Goal: Task Accomplishment & Management: Manage account settings

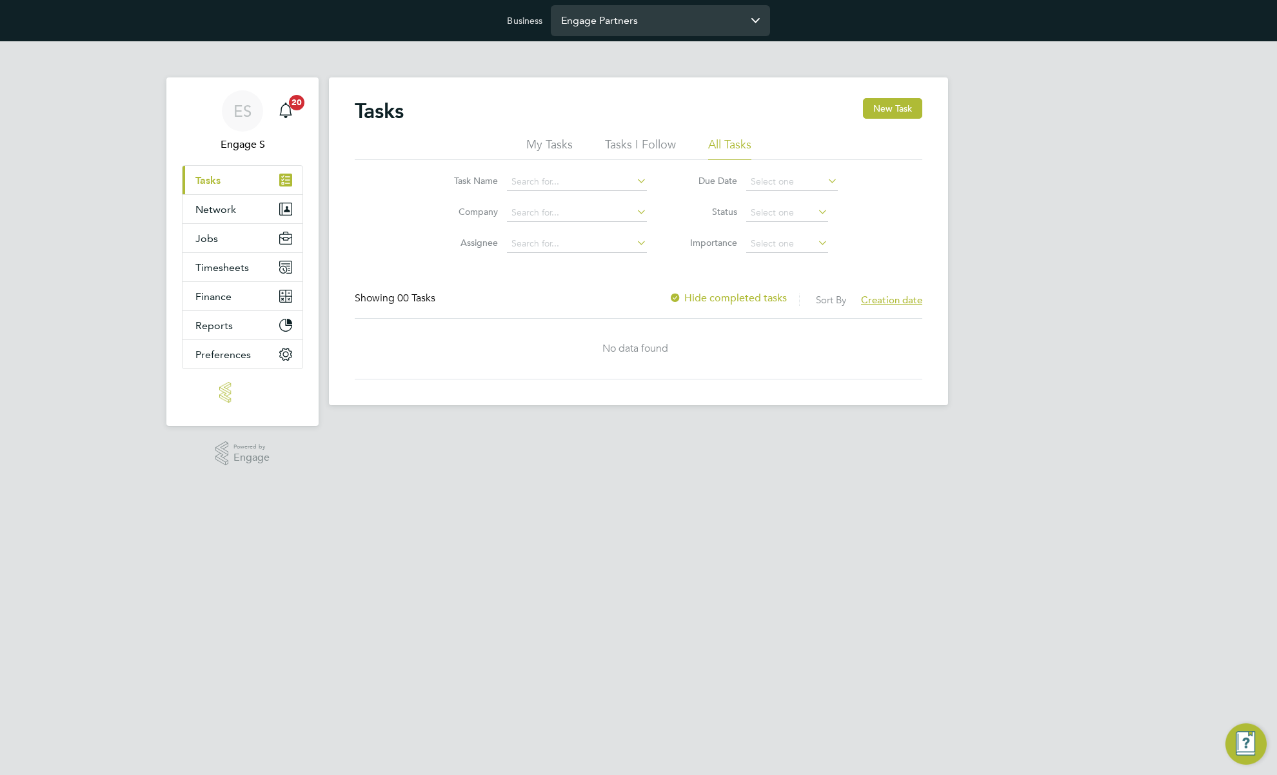
click at [698, 21] on input "Engage Partners" at bounding box center [660, 20] width 219 height 30
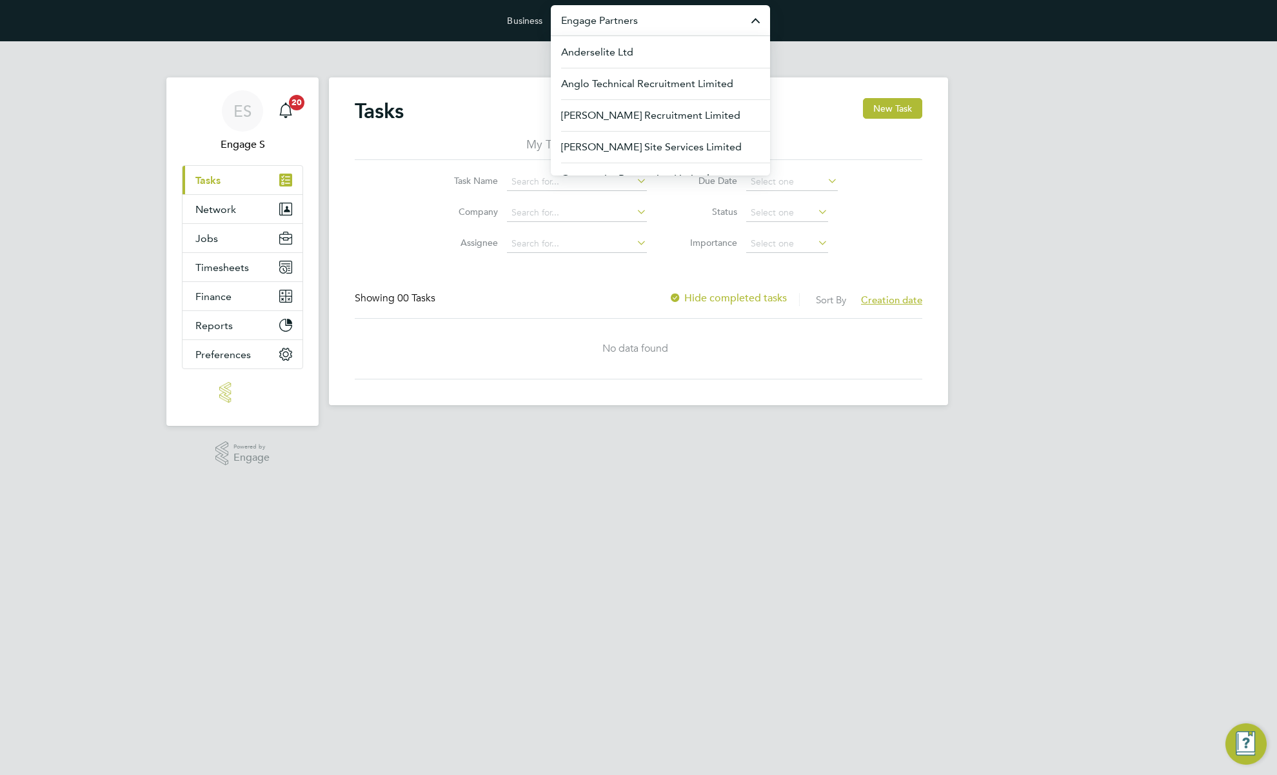
click at [684, 21] on input "Engage Partners" at bounding box center [660, 20] width 219 height 30
type input "c"
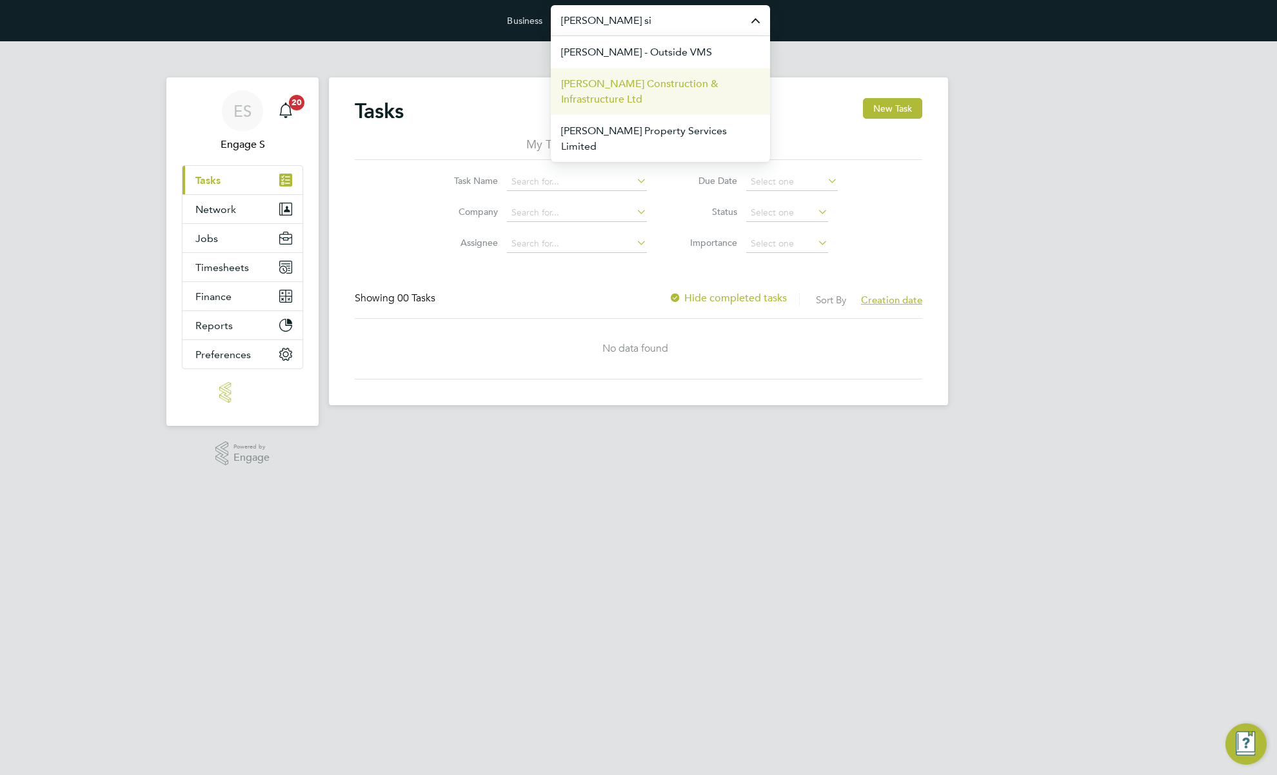
click at [662, 102] on span "Morgan Sindall Construction & Infrastructure Ltd" at bounding box center [660, 91] width 199 height 31
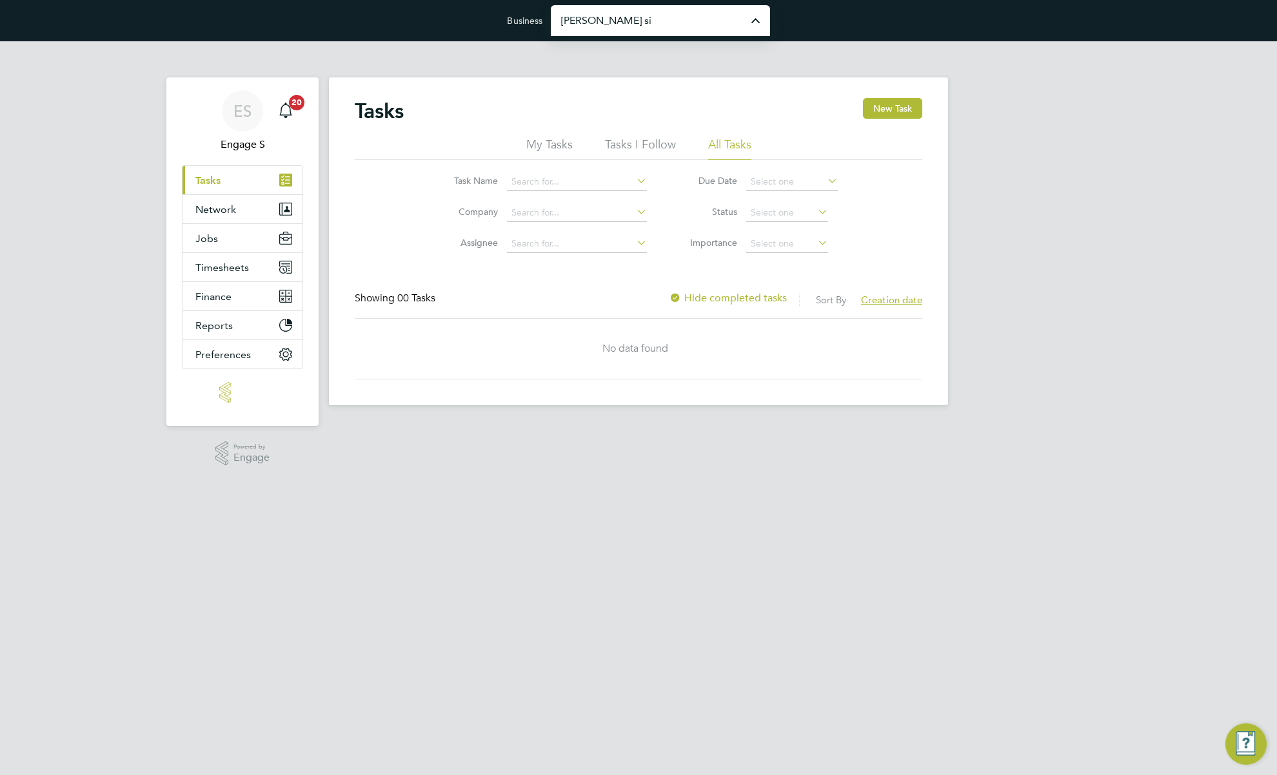
type input "Morgan Sindall Construction & Infrastructure Ltd"
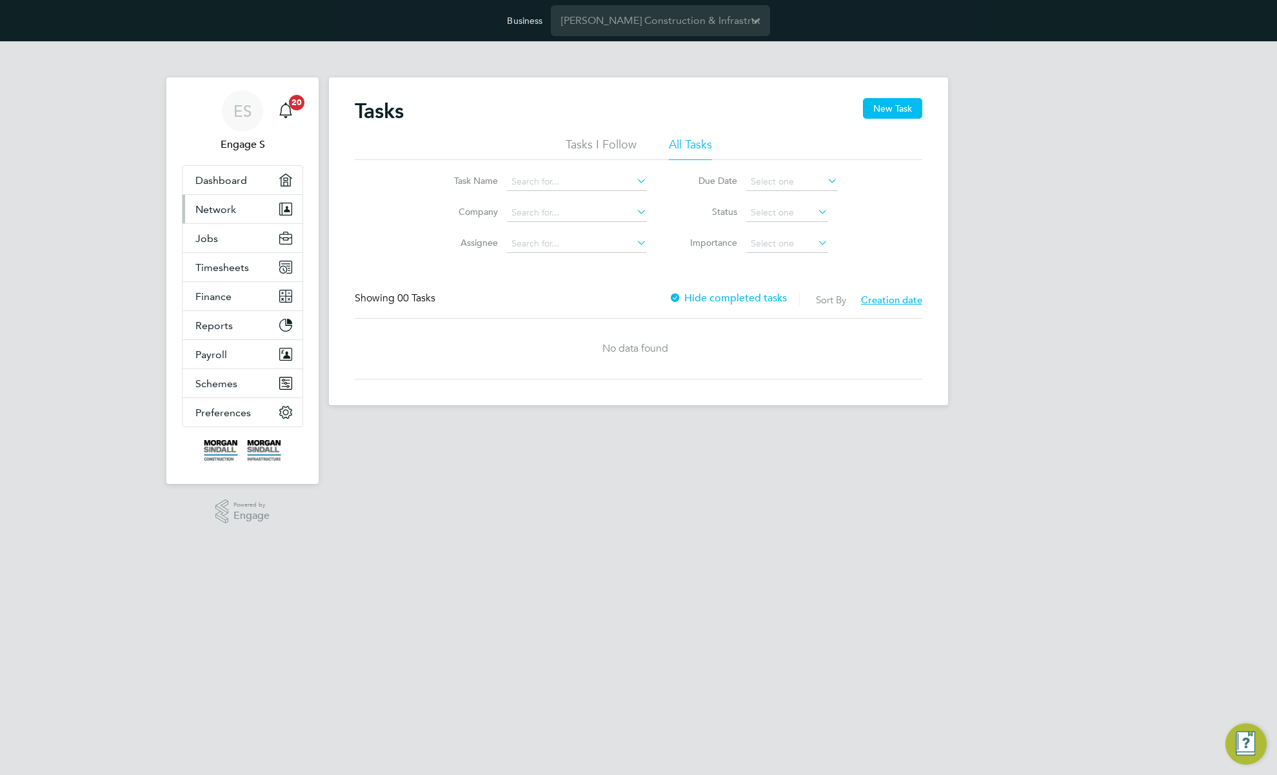
click at [232, 212] on span "Network" at bounding box center [215, 209] width 41 height 12
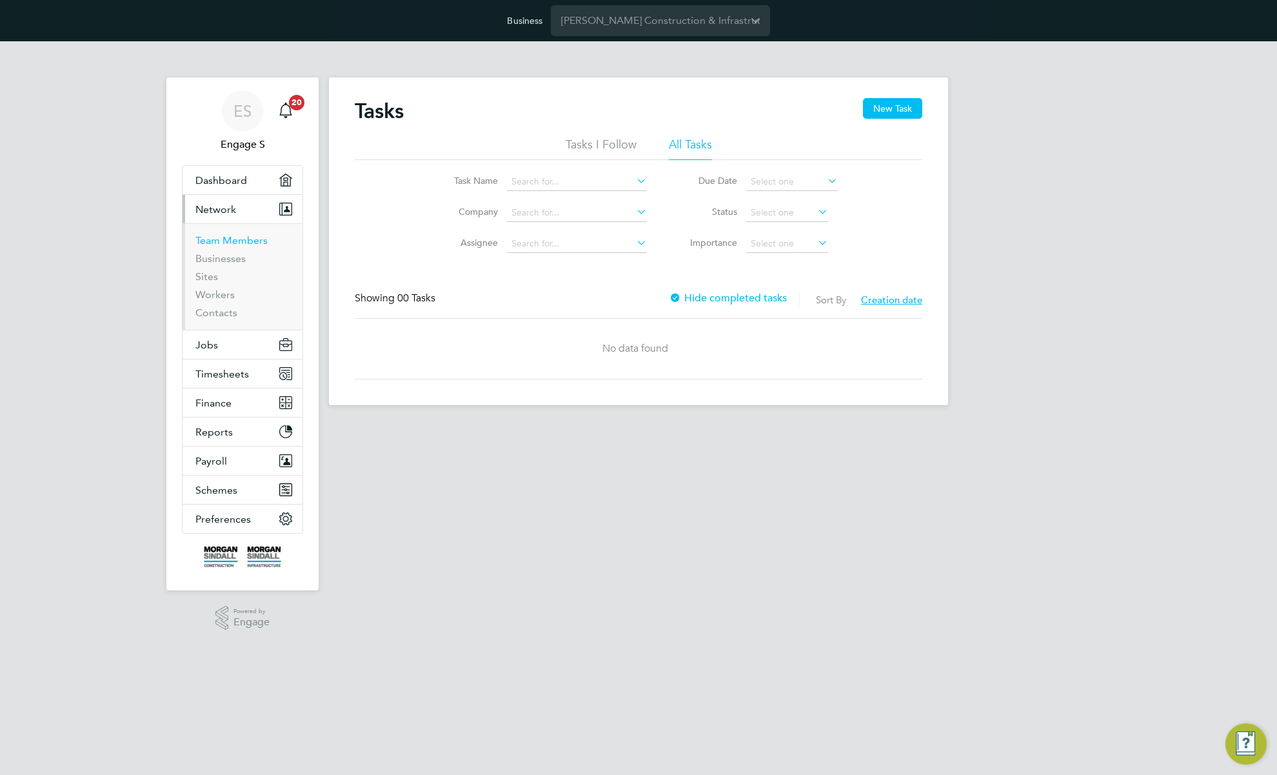
click at [237, 242] on link "Team Members" at bounding box center [231, 240] width 72 height 12
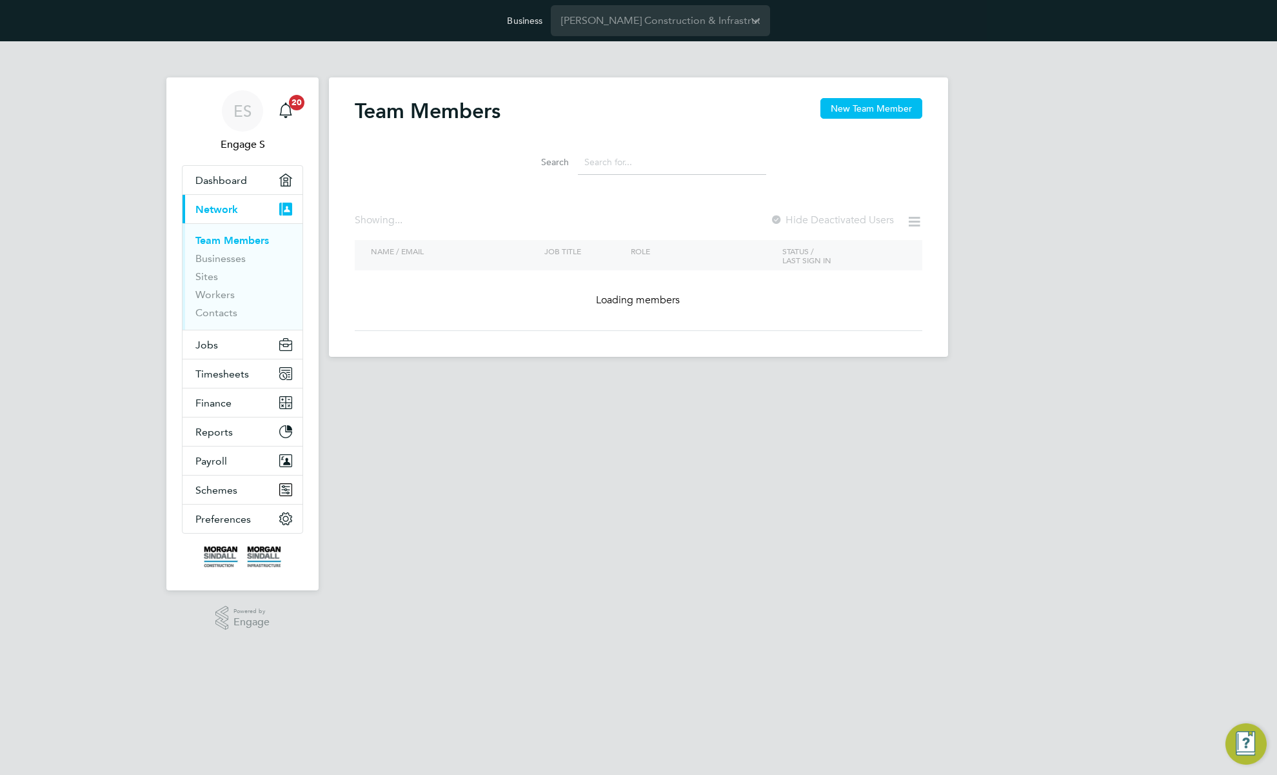
click at [899, 175] on div "Search" at bounding box center [639, 159] width 568 height 45
click at [704, 169] on input at bounding box center [672, 162] width 188 height 25
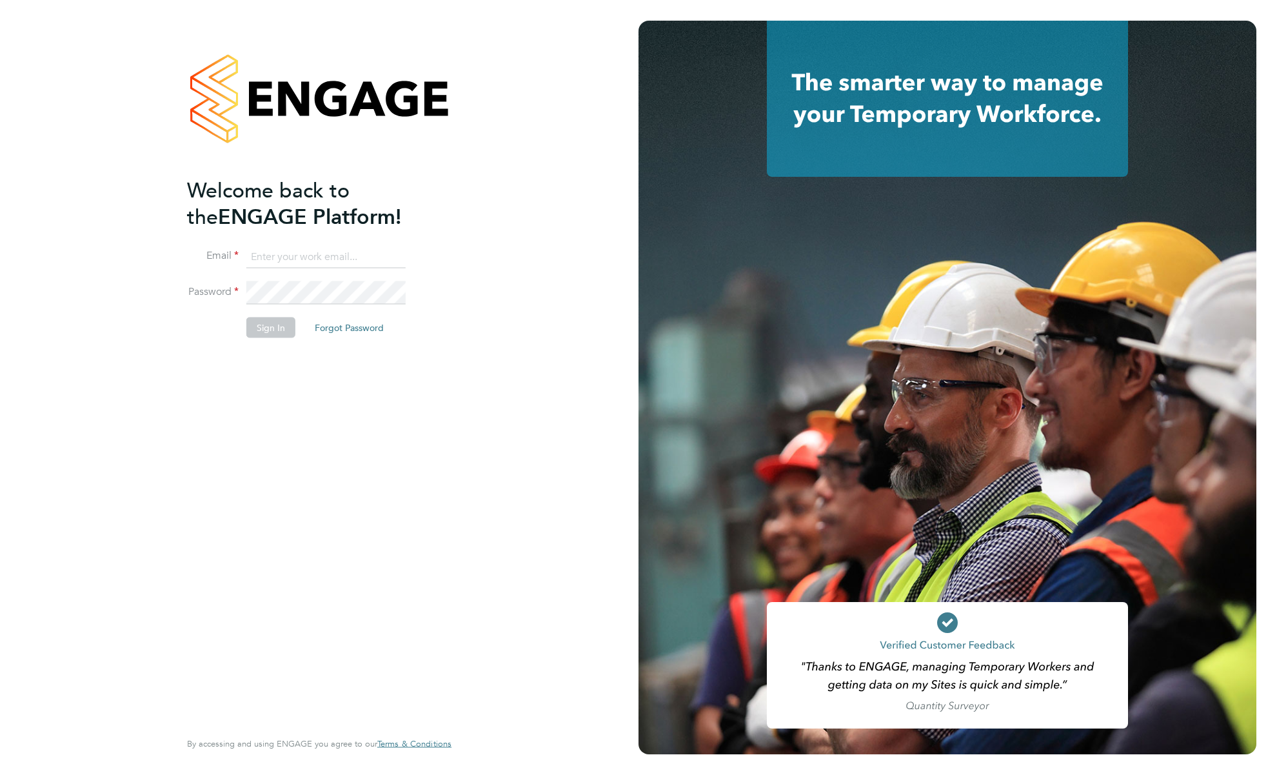
type input "support@engagelabs.io"
click at [288, 332] on button "Sign In" at bounding box center [270, 327] width 49 height 21
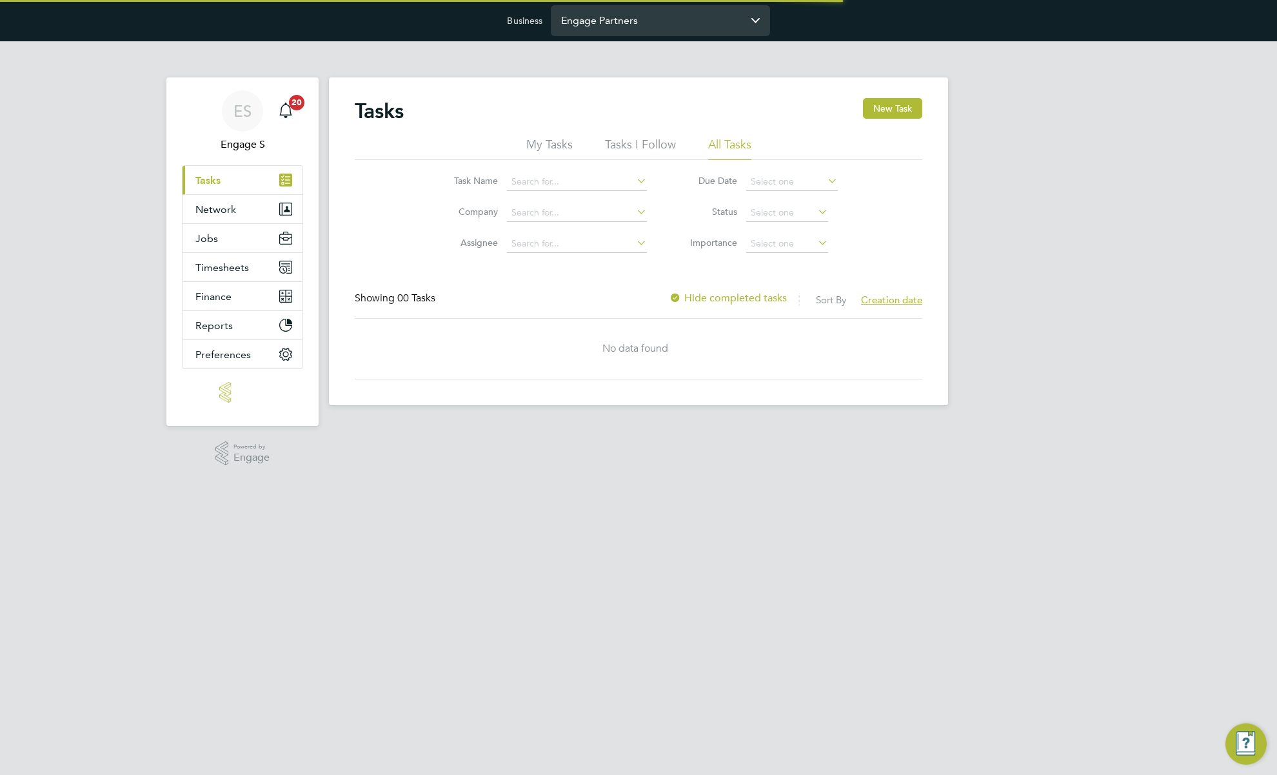
click at [711, 28] on input "Engage Partners" at bounding box center [660, 20] width 219 height 30
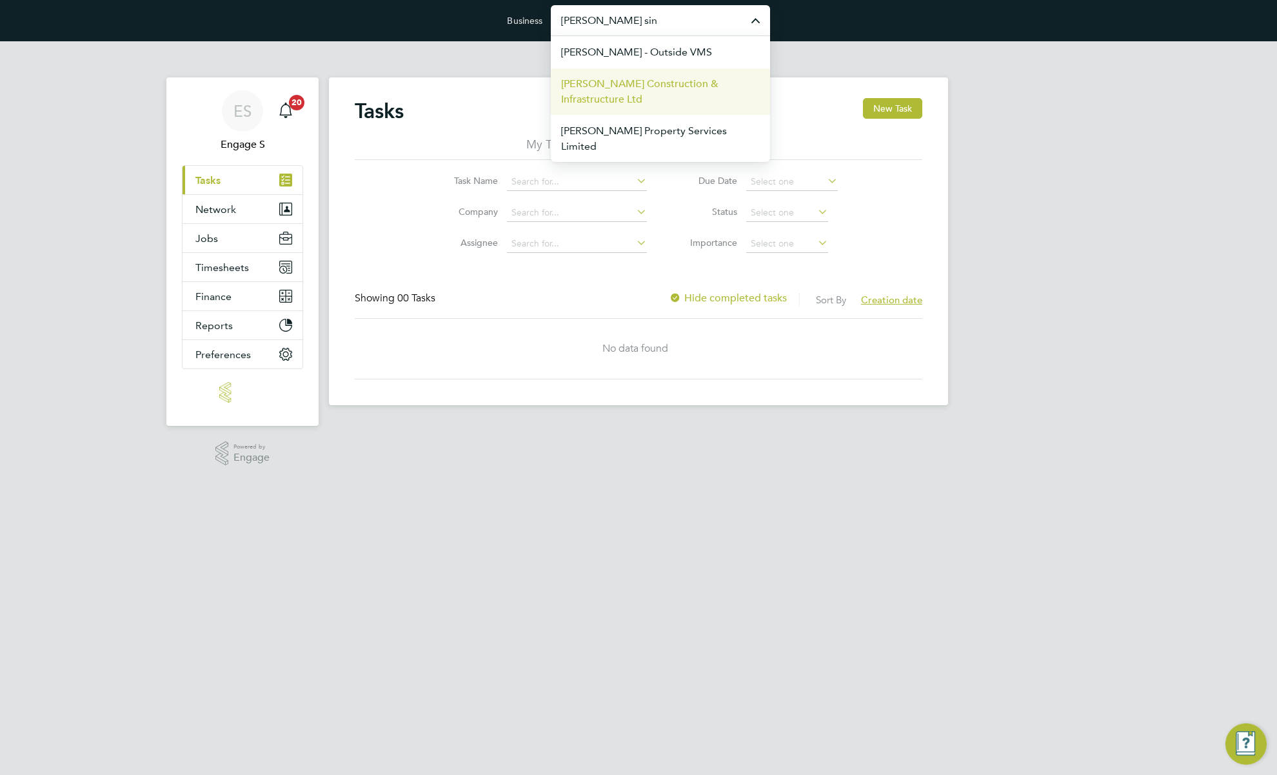
click at [729, 88] on span "[PERSON_NAME] Construction & Infrastructure Ltd" at bounding box center [660, 91] width 199 height 31
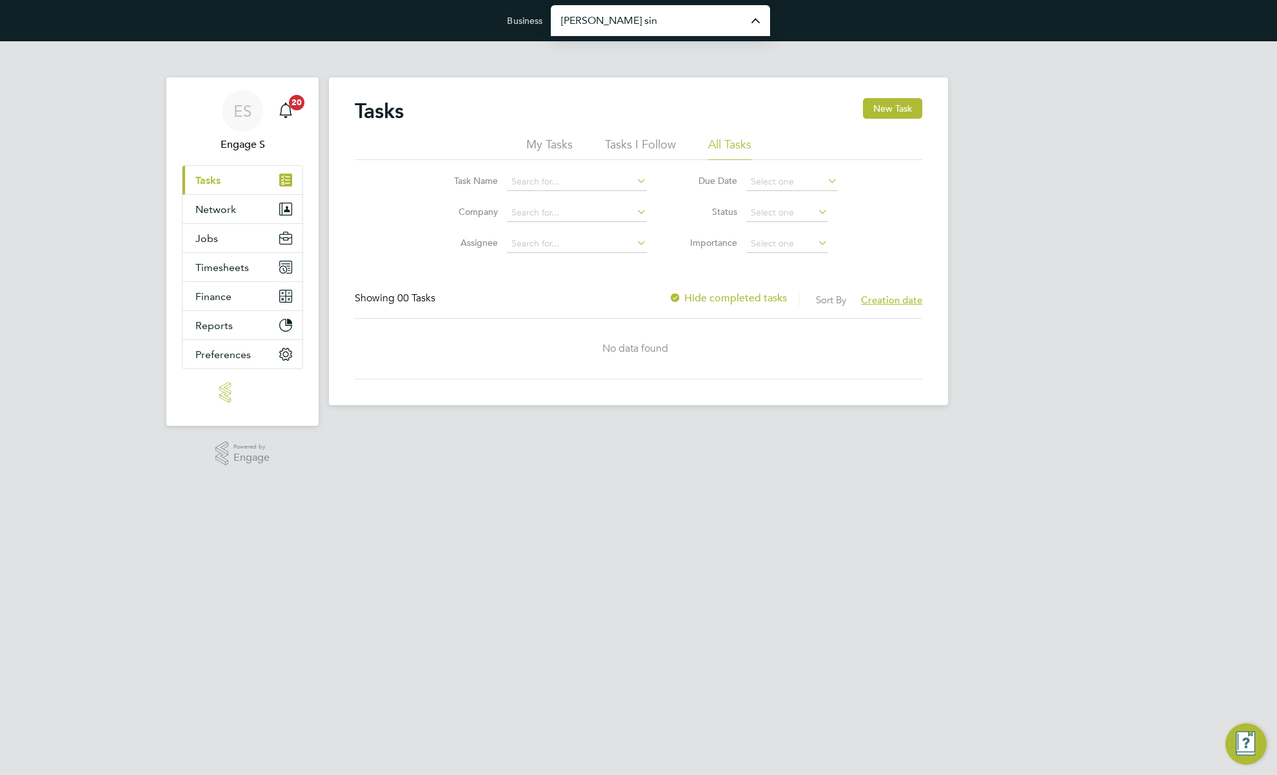
type input "[PERSON_NAME] Construction & Infrastructure Ltd"
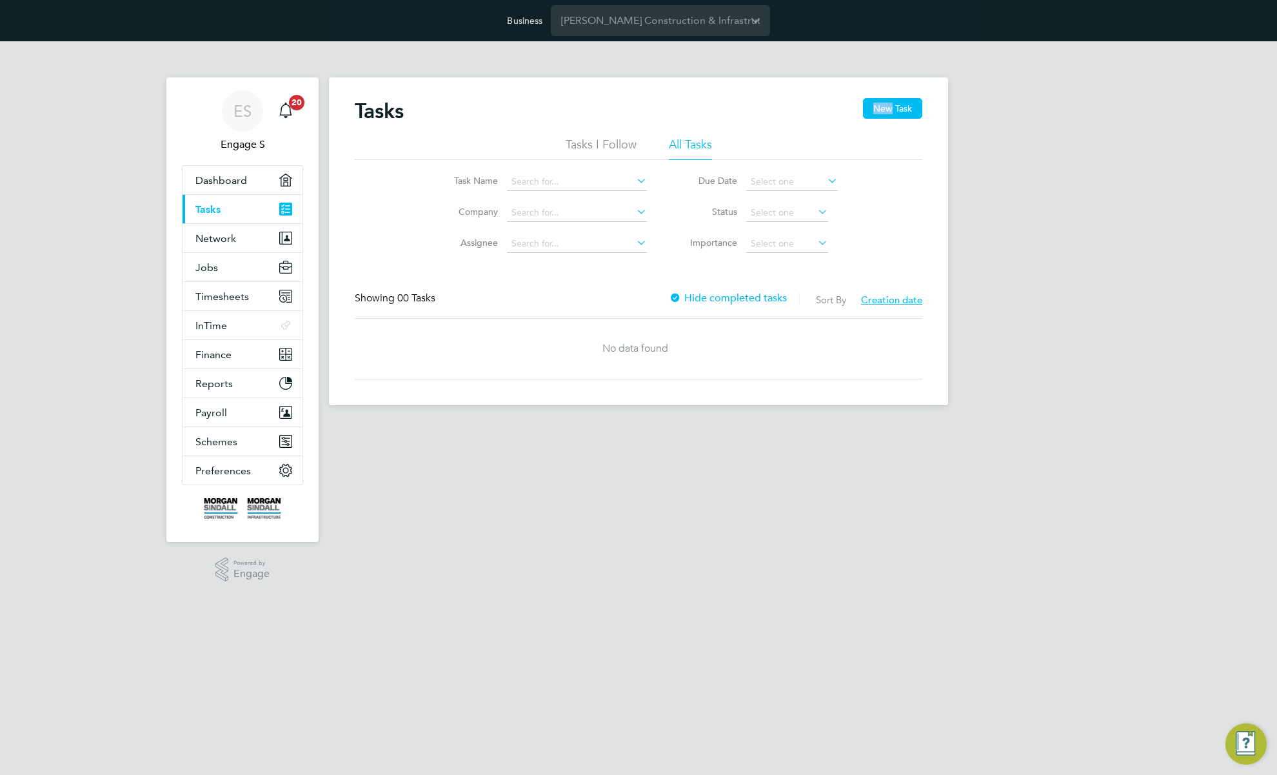
click at [648, 83] on div "Tasks New Task Tasks I Follow All Tasks Task Name Company Assignee Due Date Sta…" at bounding box center [638, 241] width 619 height 328
click at [384, 110] on h2 "Tasks" at bounding box center [379, 111] width 49 height 26
click at [226, 238] on span "Network" at bounding box center [215, 238] width 41 height 12
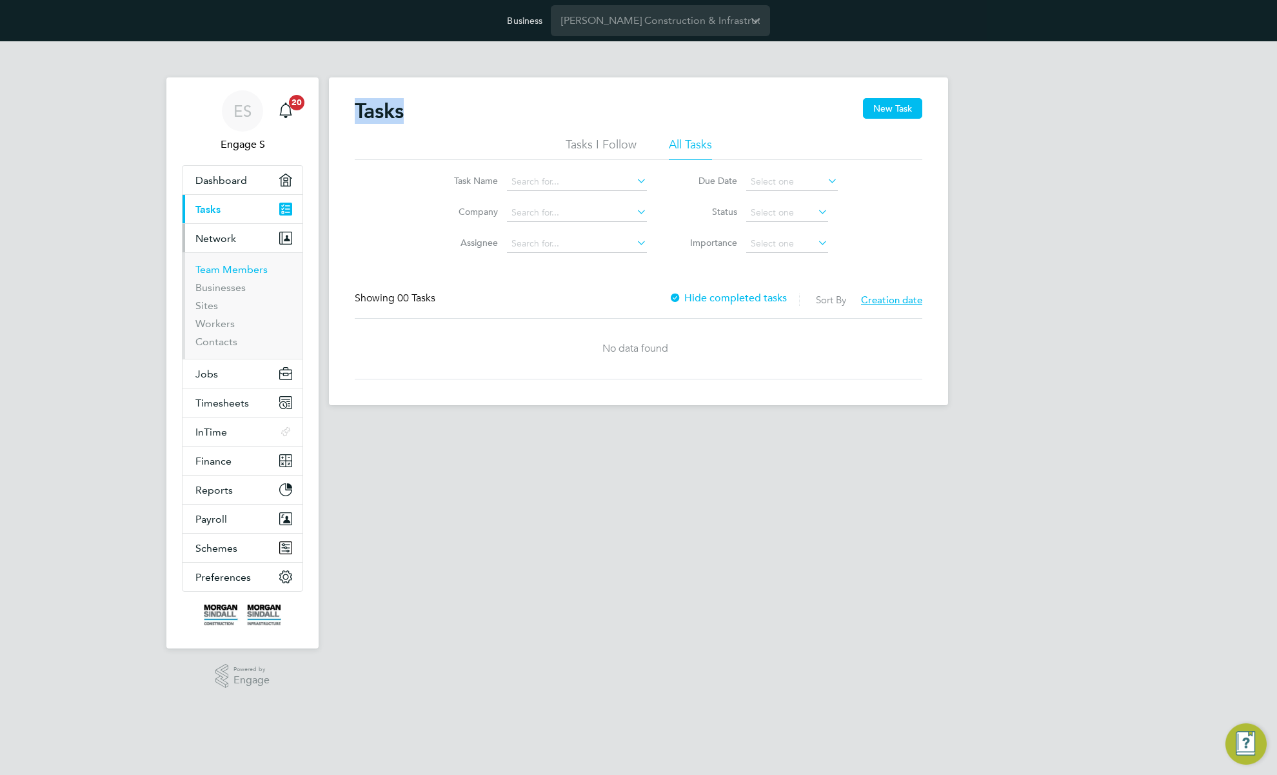
click at [224, 270] on link "Team Members" at bounding box center [231, 269] width 72 height 12
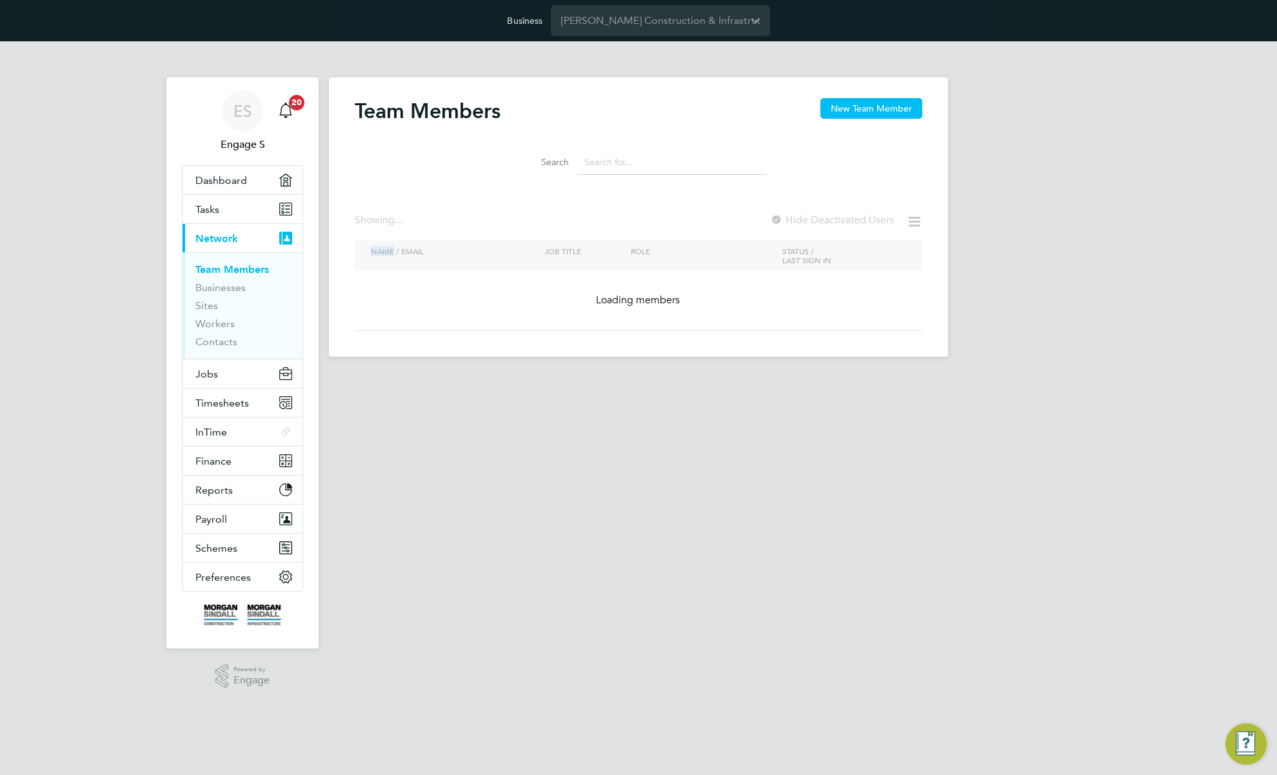
click at [530, 223] on div "Showing ... Hide Deactivated Users" at bounding box center [639, 226] width 568 height 26
click at [214, 375] on span "Jobs" at bounding box center [206, 374] width 23 height 12
click at [206, 370] on span "Jobs" at bounding box center [206, 374] width 23 height 12
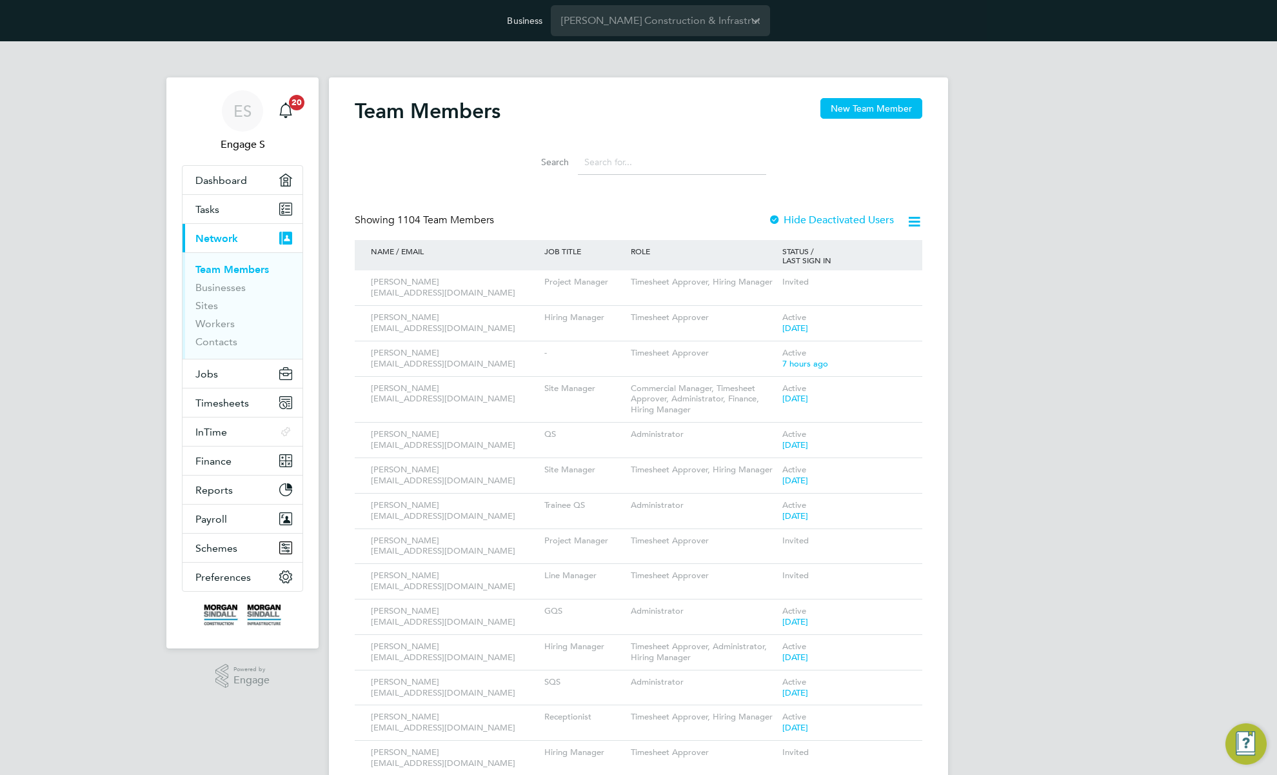
click at [623, 159] on input at bounding box center [672, 162] width 188 height 25
drag, startPoint x: 599, startPoint y: 158, endPoint x: 530, endPoint y: 159, distance: 69.0
click at [530, 159] on div "Search" at bounding box center [638, 162] width 255 height 25
drag, startPoint x: 439, startPoint y: 104, endPoint x: 347, endPoint y: 104, distance: 92.2
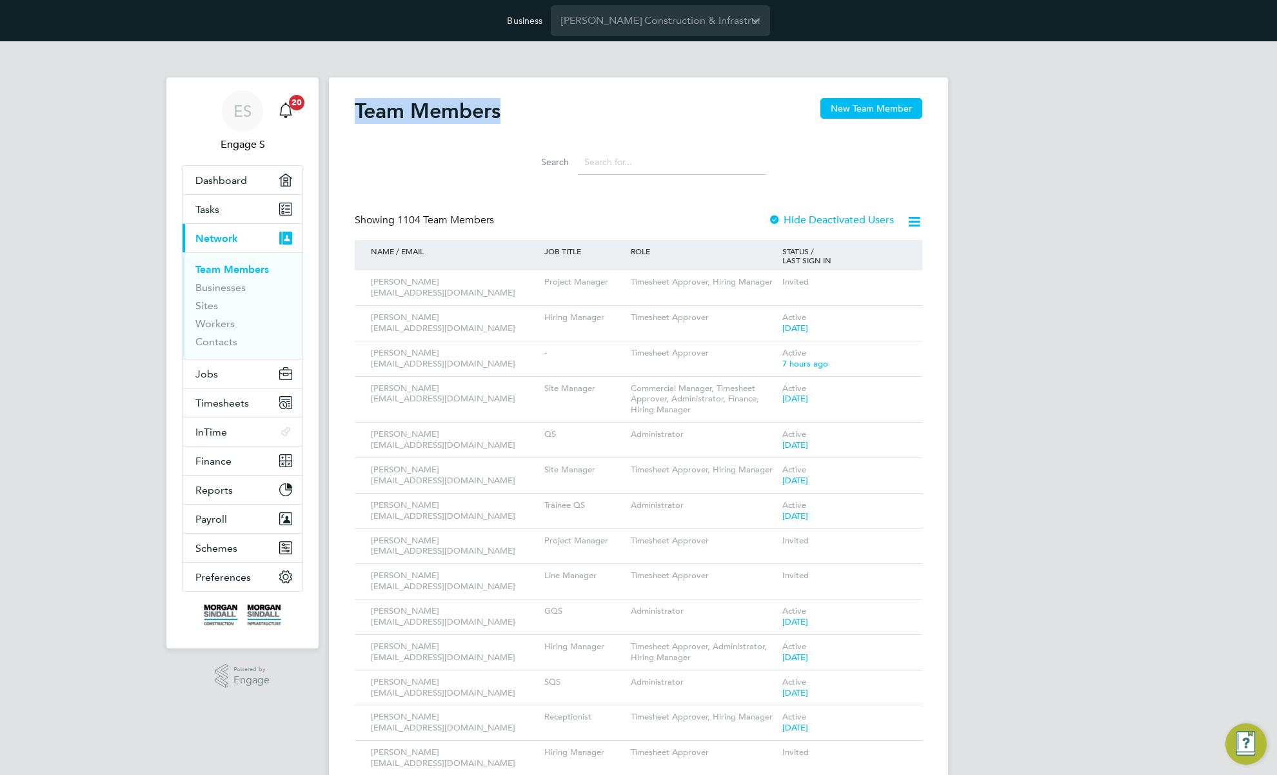
click at [388, 112] on h2 "Team Members" at bounding box center [428, 111] width 146 height 26
click at [596, 159] on input at bounding box center [672, 162] width 188 height 25
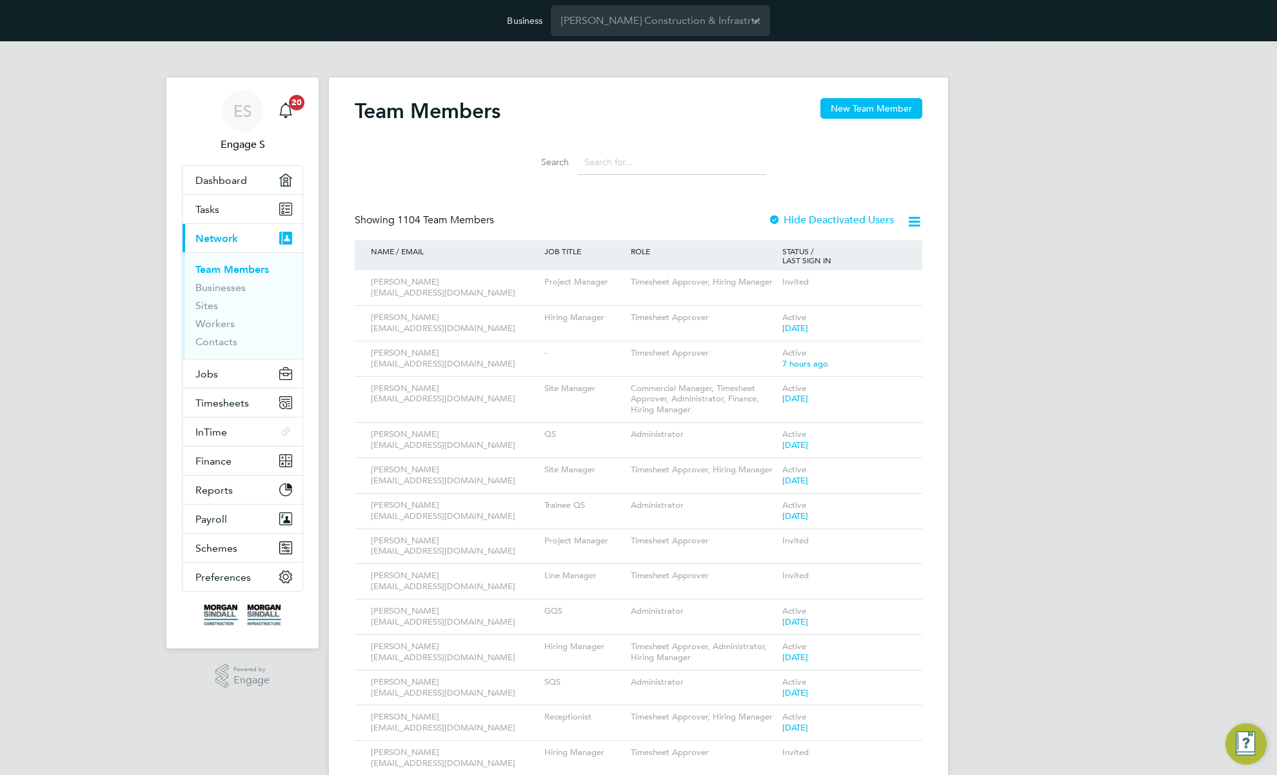
click at [596, 159] on input at bounding box center [672, 162] width 188 height 25
click at [479, 105] on h2 "Team Members" at bounding box center [428, 111] width 146 height 26
drag, startPoint x: 724, startPoint y: 213, endPoint x: 653, endPoint y: 164, distance: 85.9
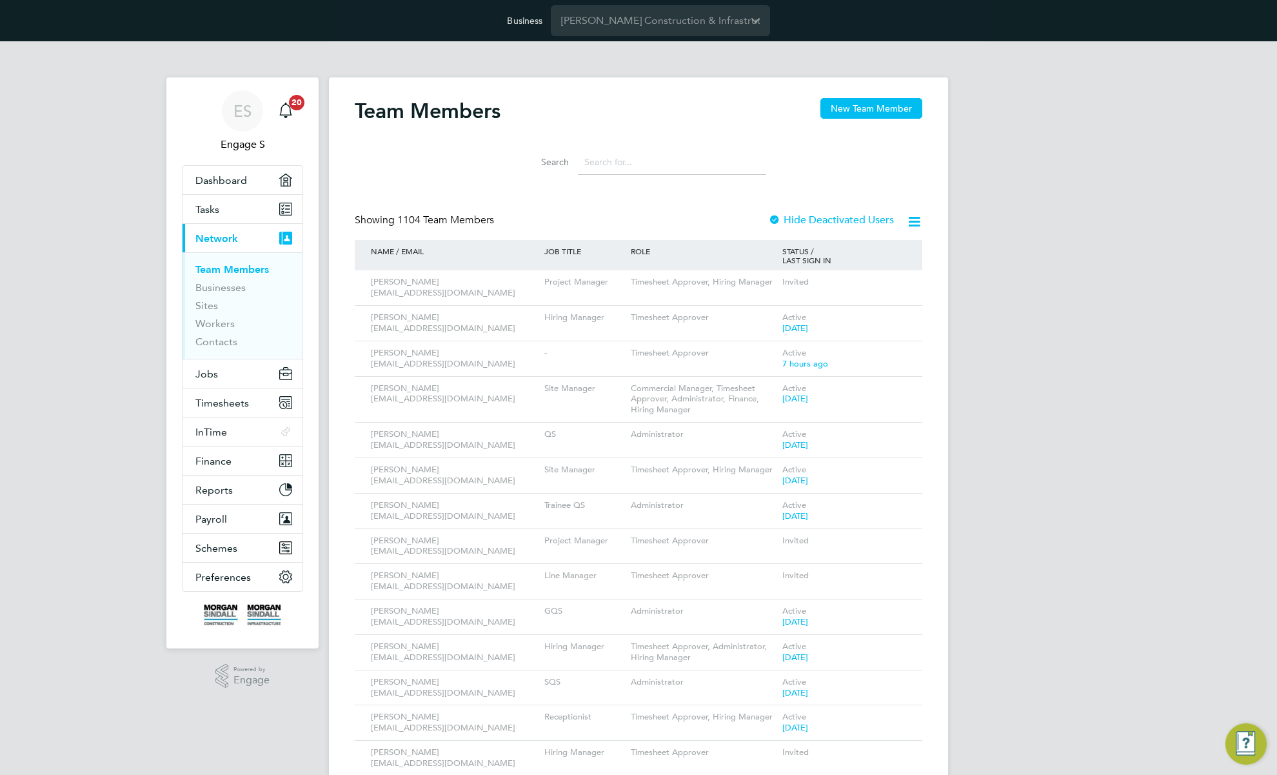
click at [653, 164] on input at bounding box center [672, 162] width 188 height 25
drag, startPoint x: 458, startPoint y: 108, endPoint x: 350, endPoint y: 104, distance: 108.5
click at [891, 351] on icon at bounding box center [894, 353] width 13 height 15
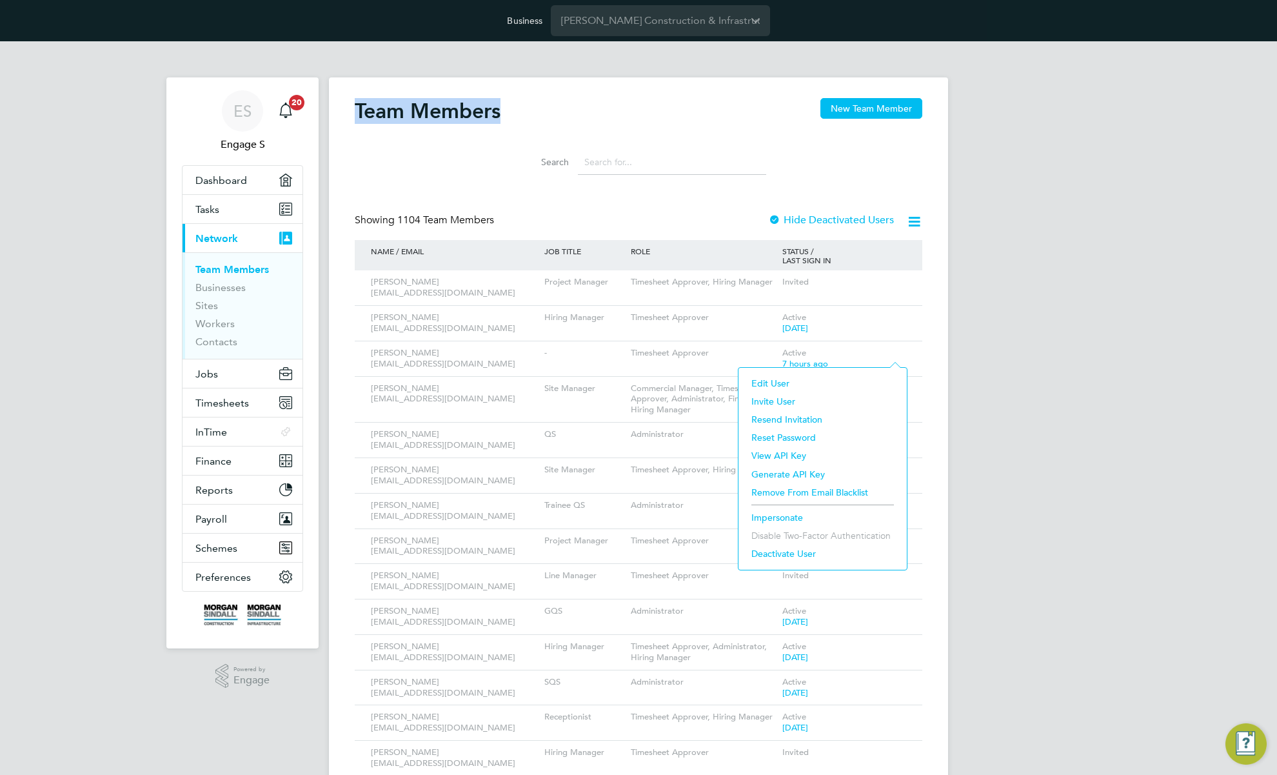
click at [769, 517] on li "Impersonate" at bounding box center [822, 517] width 155 height 18
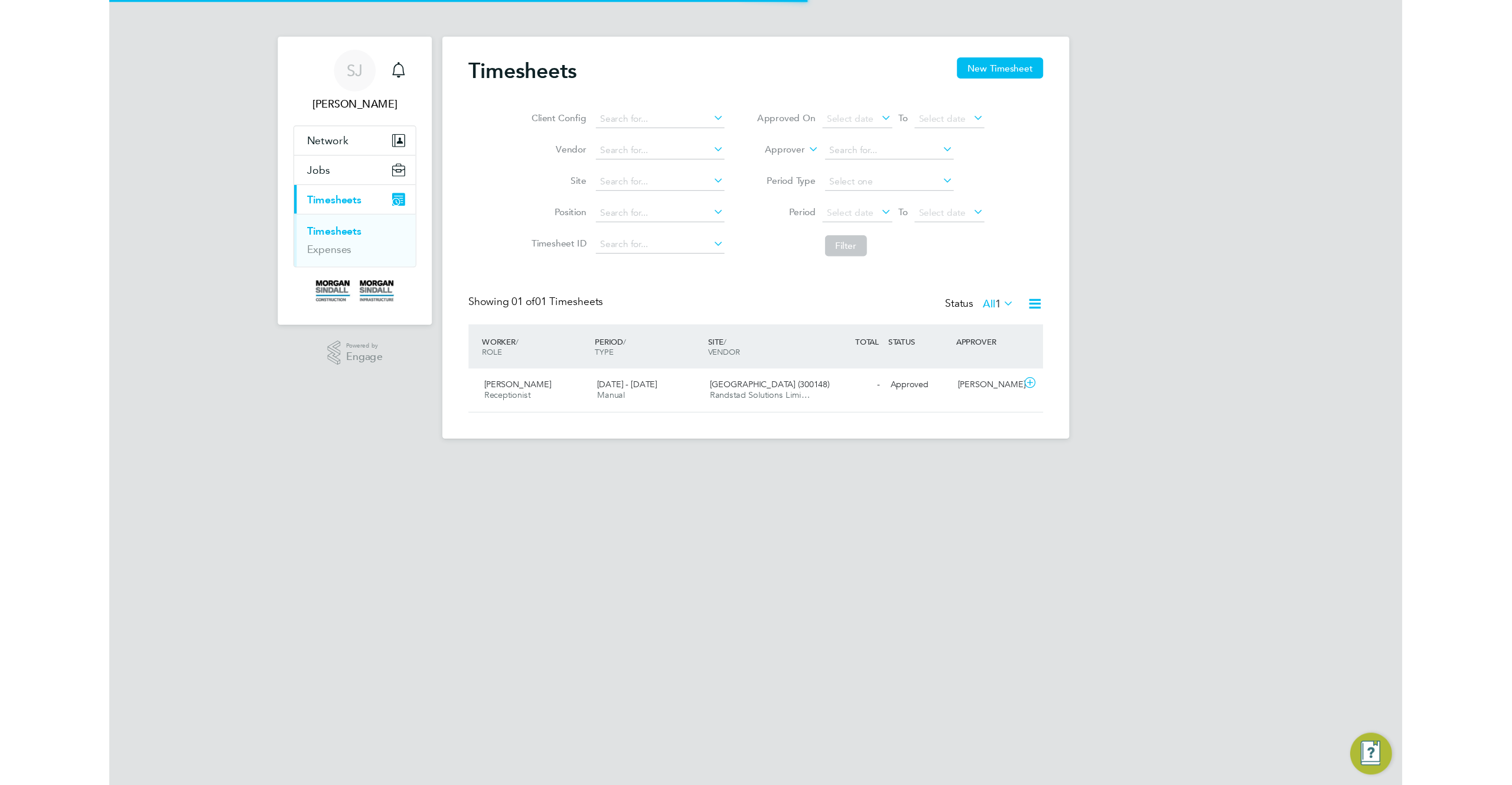
scroll to position [30, 103]
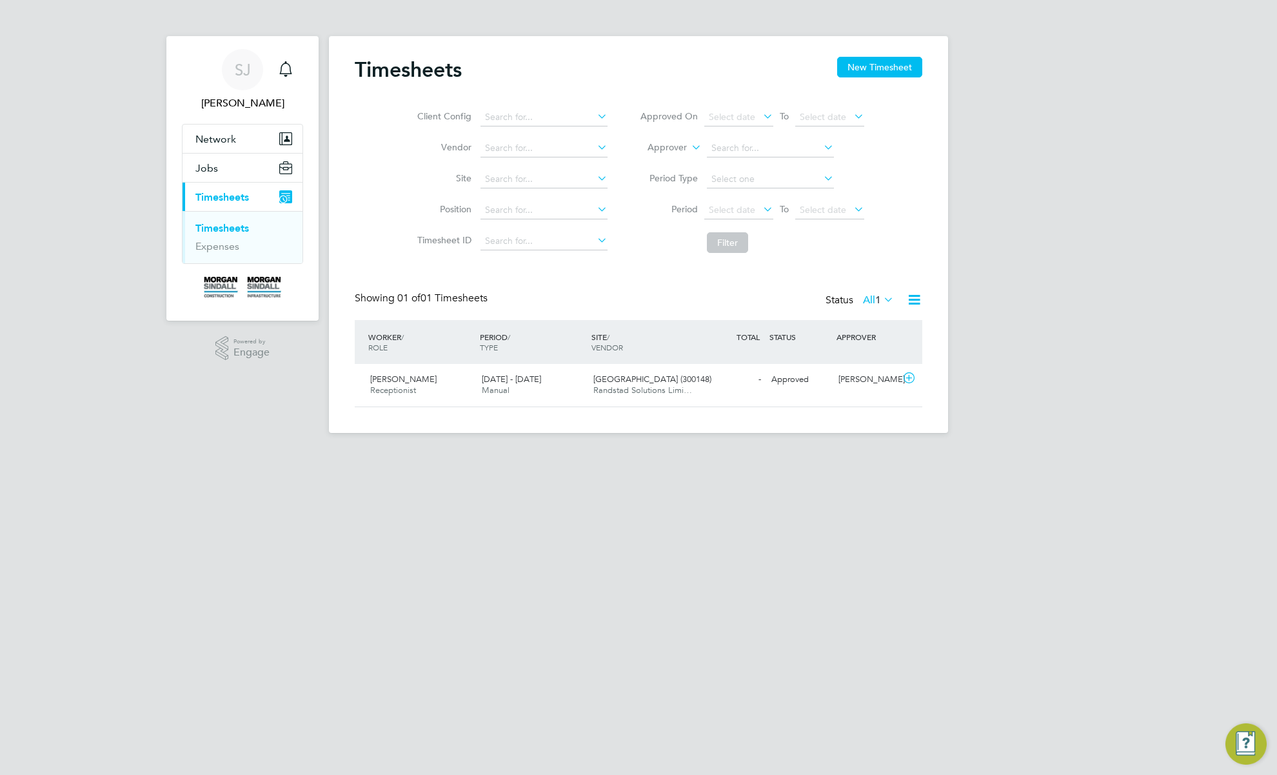
drag, startPoint x: 462, startPoint y: 293, endPoint x: 342, endPoint y: 275, distance: 121.4
click at [377, 285] on div "Timesheets New Timesheet Client Config Vendor Site Position Timesheet ID Approv…" at bounding box center [639, 232] width 568 height 350
click at [240, 69] on span "SJ" at bounding box center [243, 69] width 16 height 17
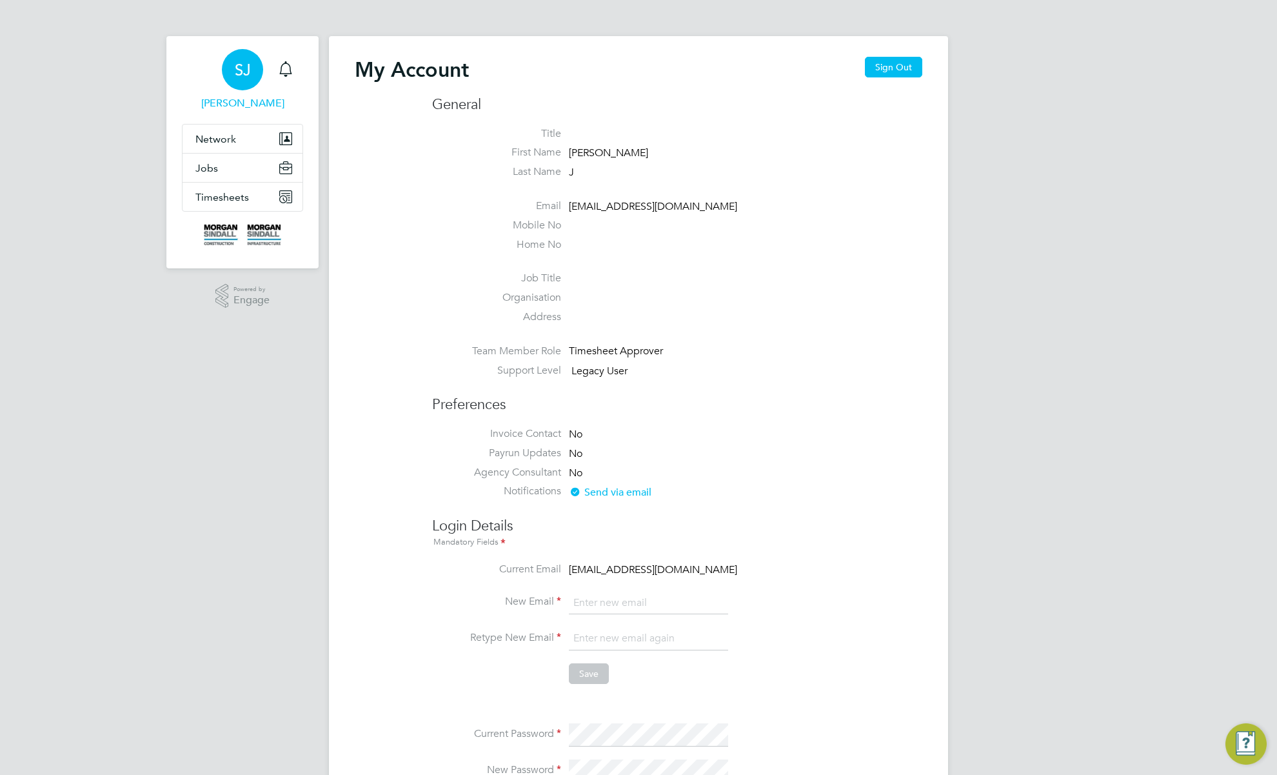
click at [606, 203] on span "[EMAIL_ADDRESS][DOMAIN_NAME]" at bounding box center [653, 206] width 168 height 13
copy ul "test123@gmail.com Mobile No Home No"
click at [890, 66] on button "Sign Out" at bounding box center [893, 67] width 57 height 21
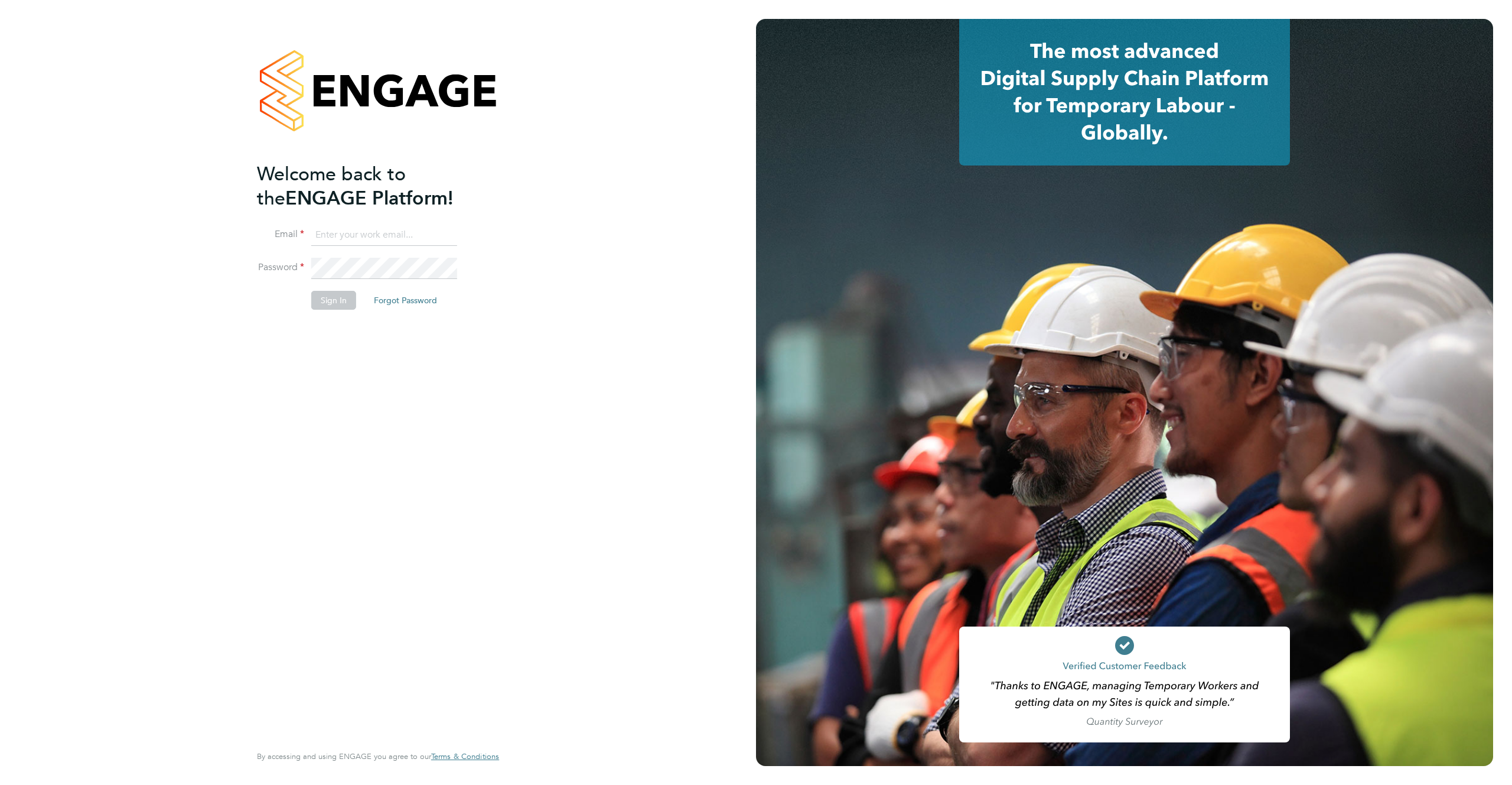
click at [378, 237] on input at bounding box center [384, 234] width 146 height 21
paste input "[EMAIL_ADDRESS][DOMAIN_NAME]"
type input "[EMAIL_ADDRESS][DOMAIN_NAME]"
click at [257, 259] on li "Password" at bounding box center [373, 274] width 231 height 33
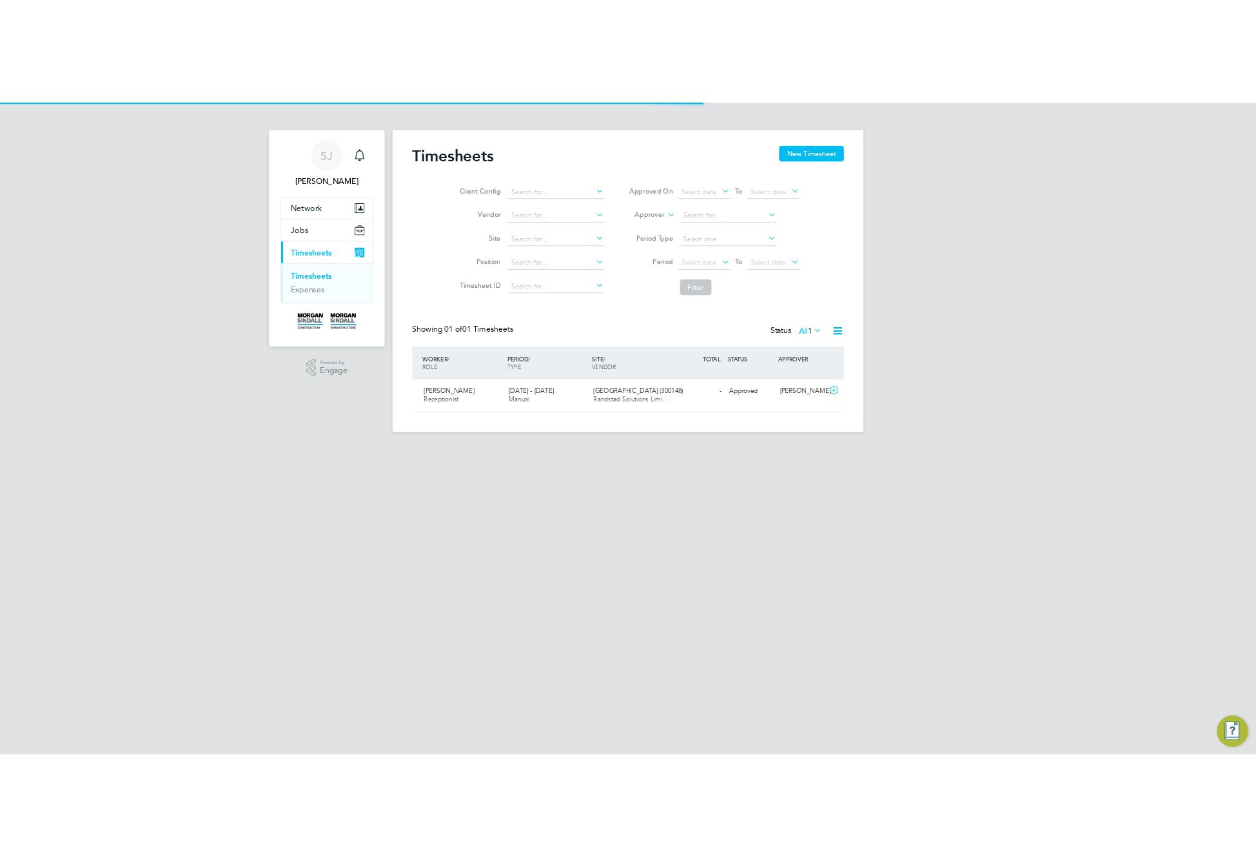
scroll to position [33, 112]
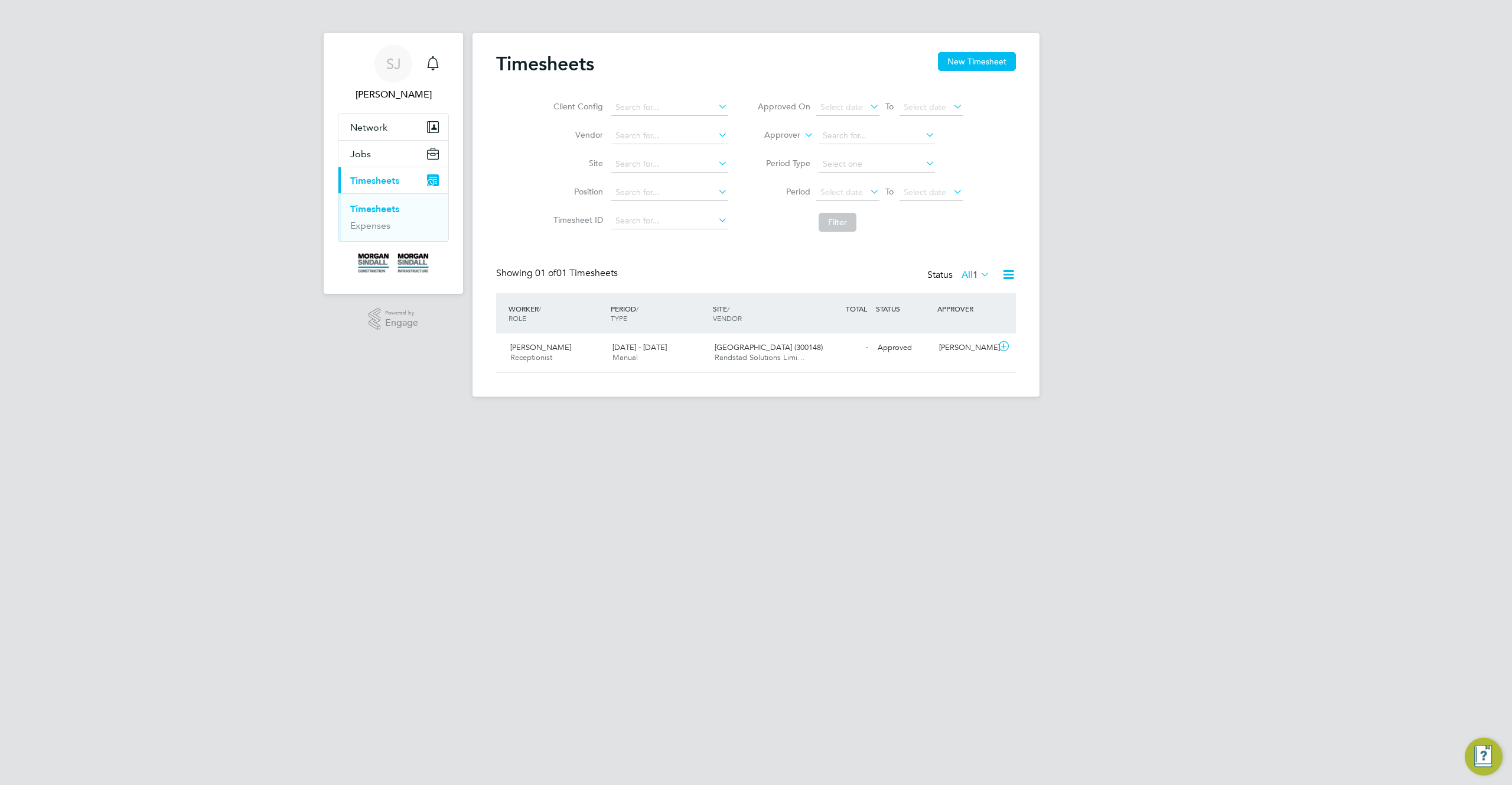
click at [1015, 206] on div "Client Config Vendor Site Position Timesheet ID Approved On Select date To Sele…" at bounding box center [756, 162] width 520 height 150
click at [1009, 271] on icon at bounding box center [1008, 275] width 15 height 15
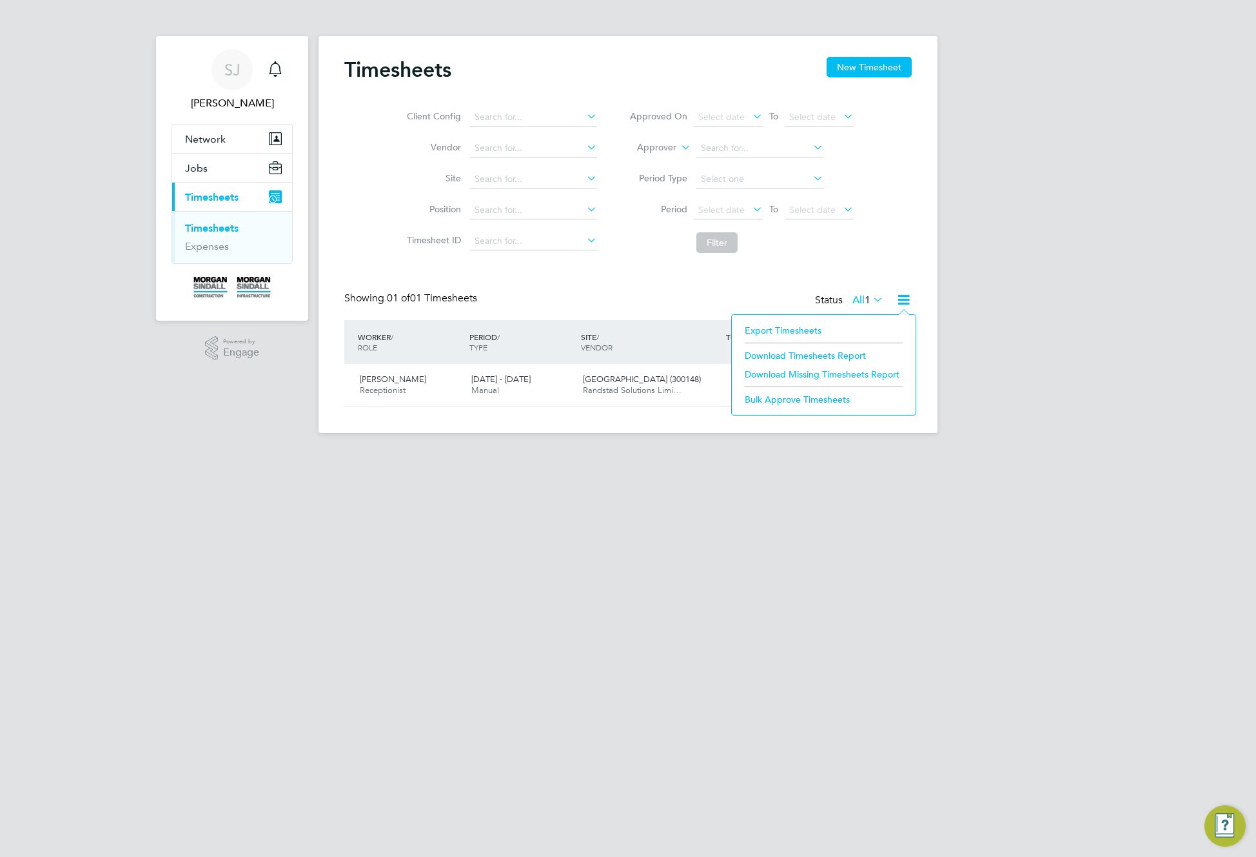
click at [1020, 256] on div "[PERSON_NAME] Notifications Applications: Network Sites Jobs Placements Current…" at bounding box center [628, 226] width 1256 height 453
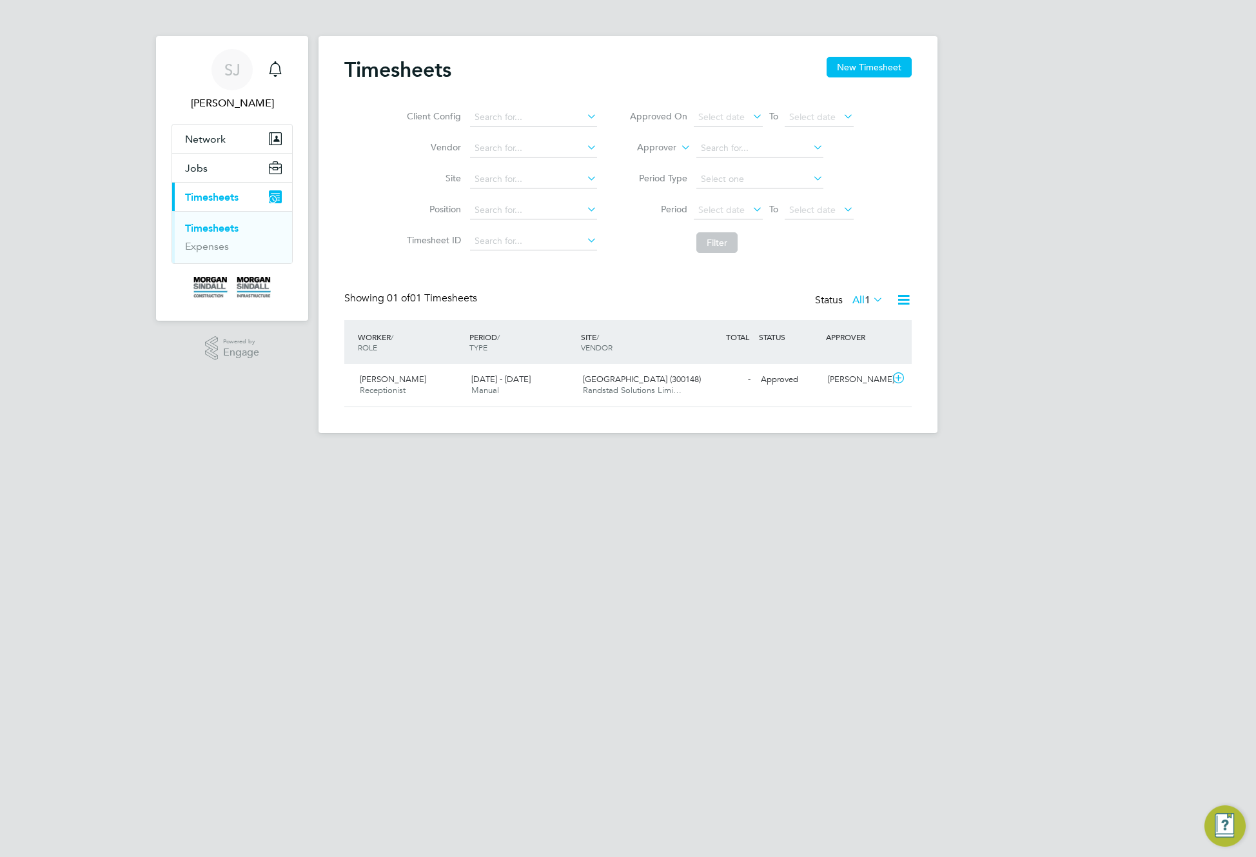
click at [1046, 164] on div "[PERSON_NAME] Notifications Applications: Network Sites Jobs Placements Current…" at bounding box center [628, 226] width 1256 height 453
click at [931, 284] on div "Timesheets New Timesheet Client Config Vendor Site Position Timesheet ID Approv…" at bounding box center [628, 234] width 619 height 397
